Goal: Task Accomplishment & Management: Use online tool/utility

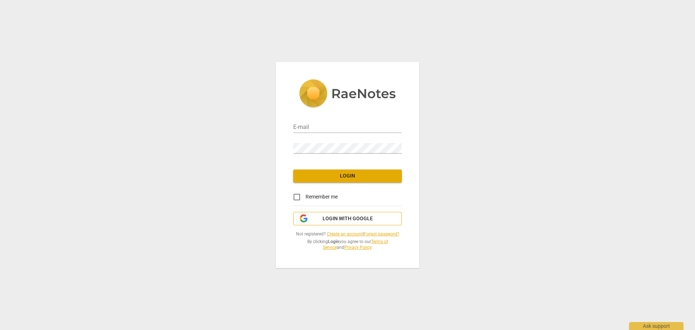
click at [339, 215] on span "Login with Google" at bounding box center [348, 218] width 50 height 7
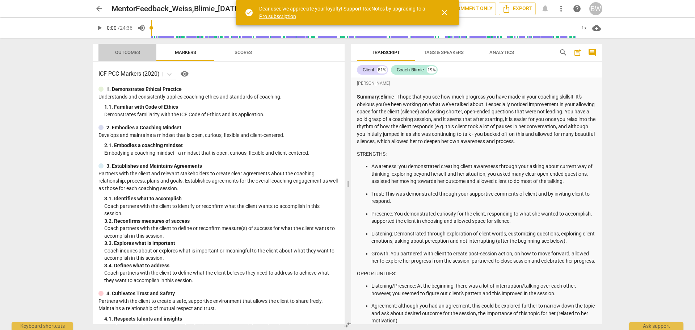
click at [127, 48] on span "Outcomes" at bounding box center [127, 53] width 42 height 10
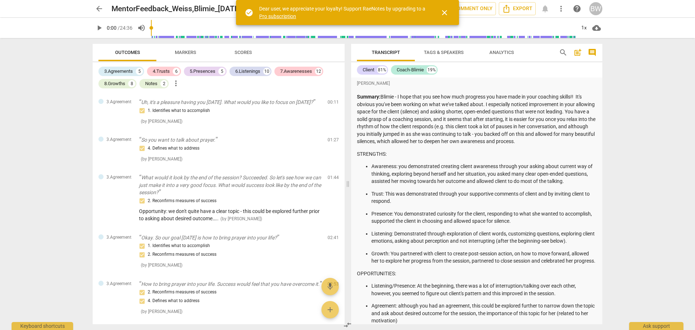
click at [94, 9] on span "arrow_back" at bounding box center [99, 8] width 13 height 9
